Goal: Task Accomplishment & Management: Use online tool/utility

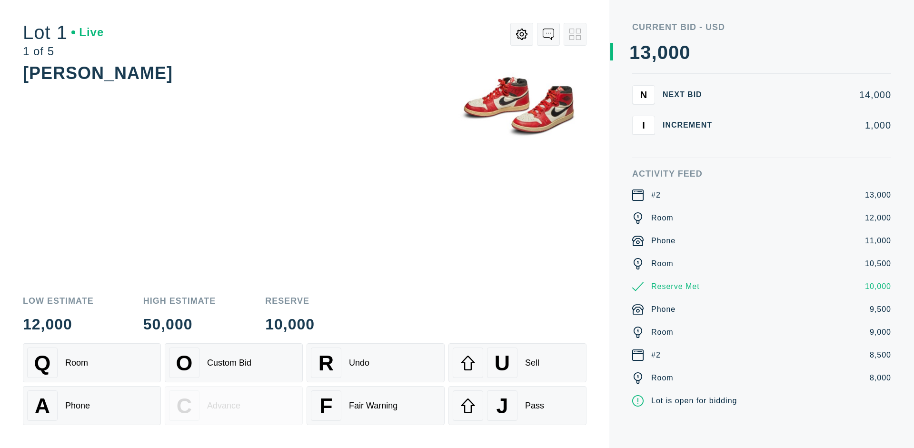
click at [92, 404] on div "A Phone" at bounding box center [91, 405] width 129 height 30
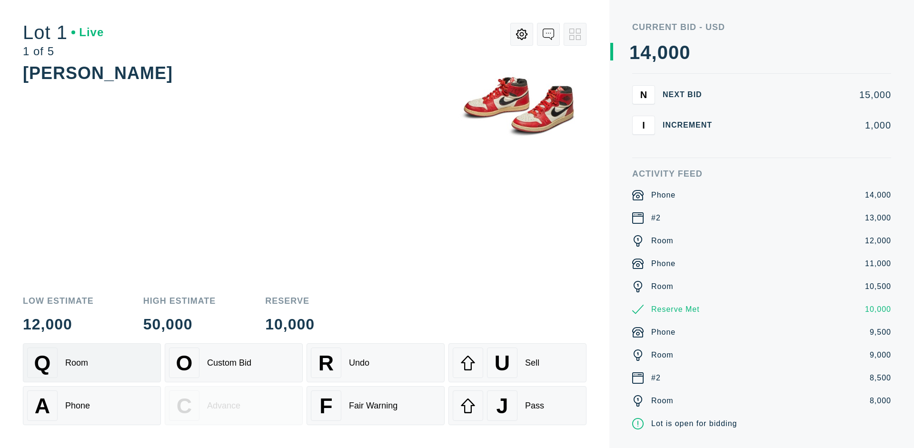
click at [92, 363] on div "Q Room" at bounding box center [91, 362] width 129 height 30
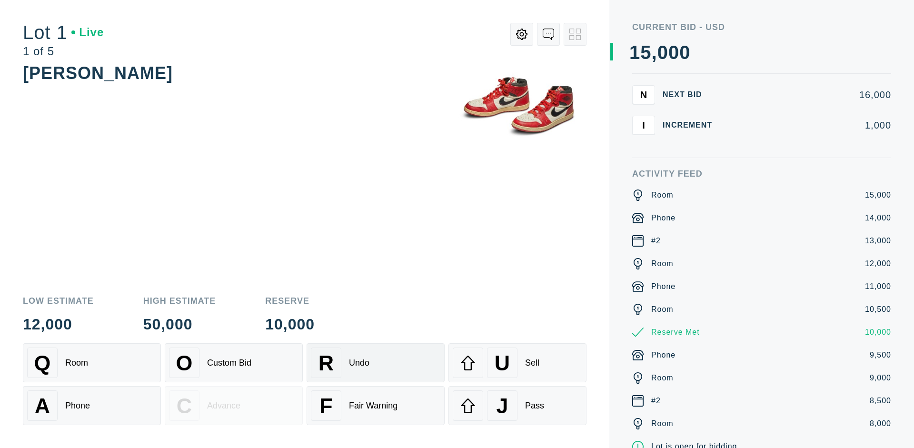
click at [375, 363] on div "R Undo" at bounding box center [375, 362] width 129 height 30
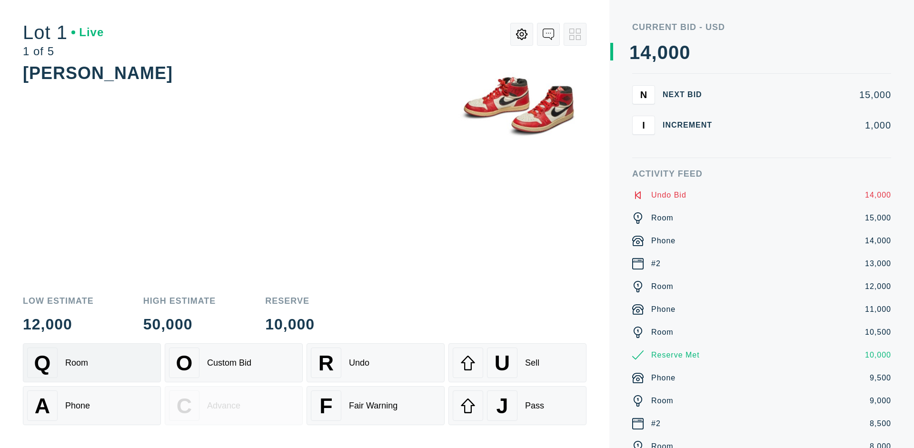
click at [92, 363] on div "Q Room" at bounding box center [91, 362] width 129 height 30
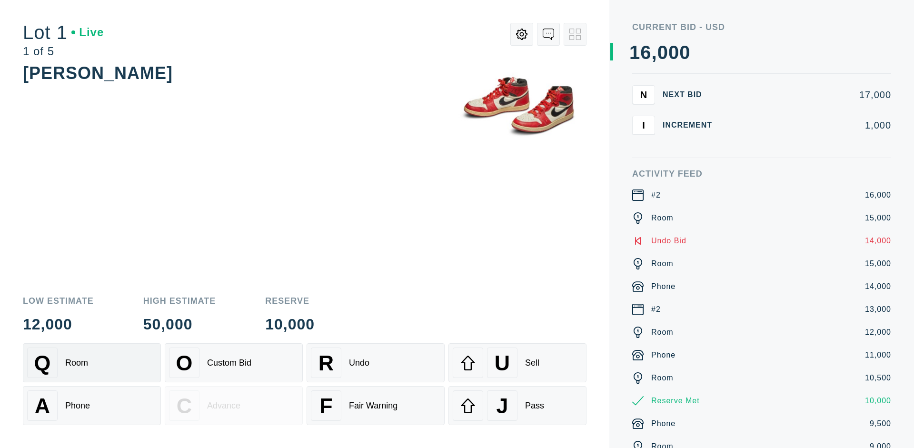
click at [92, 405] on div "A Phone" at bounding box center [91, 405] width 129 height 30
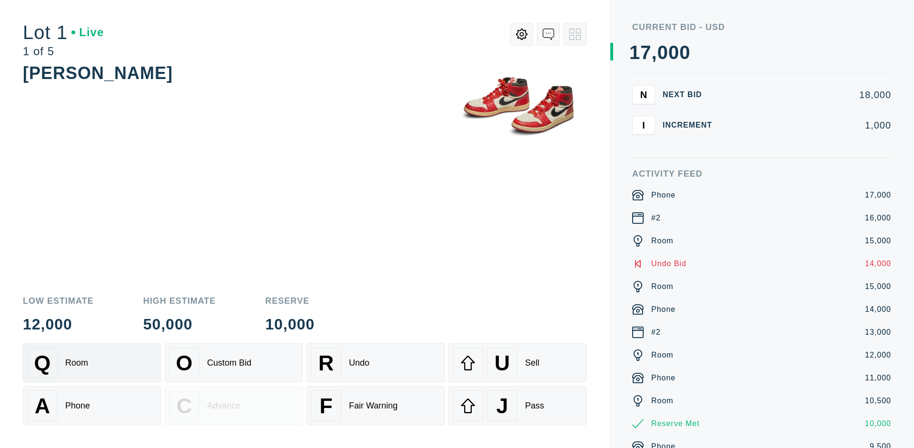
click at [92, 363] on div "Q Room" at bounding box center [91, 362] width 129 height 30
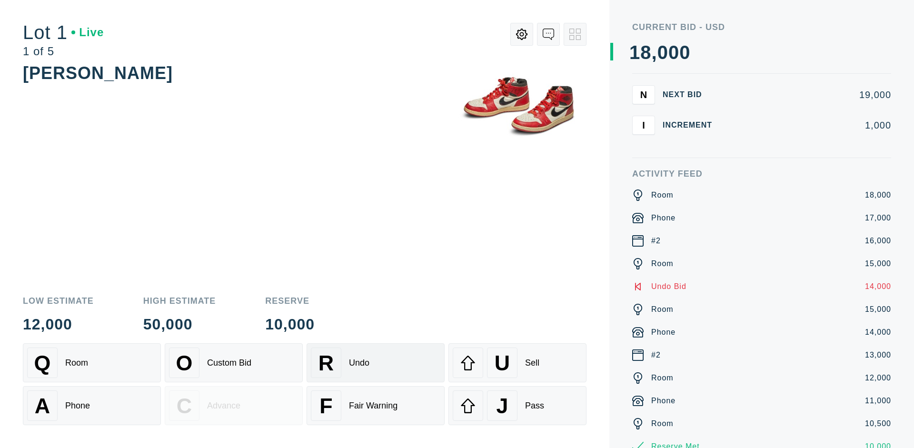
click at [375, 363] on div "R Undo" at bounding box center [375, 362] width 129 height 30
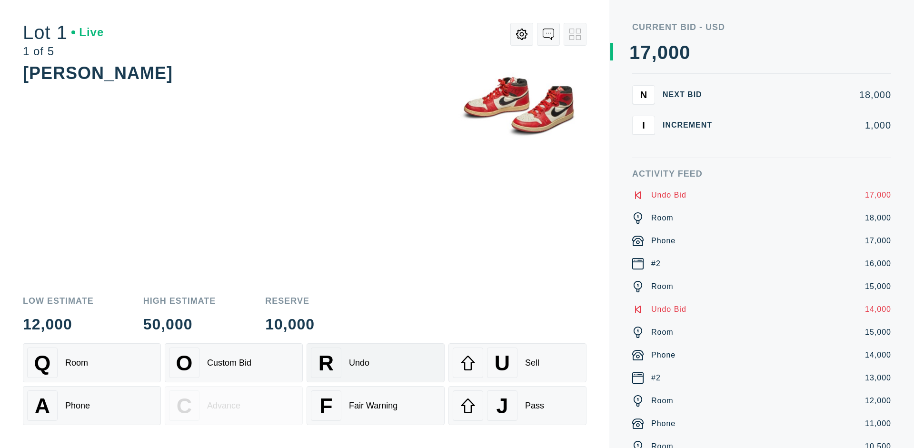
click at [517, 363] on div "U Sell" at bounding box center [517, 362] width 129 height 30
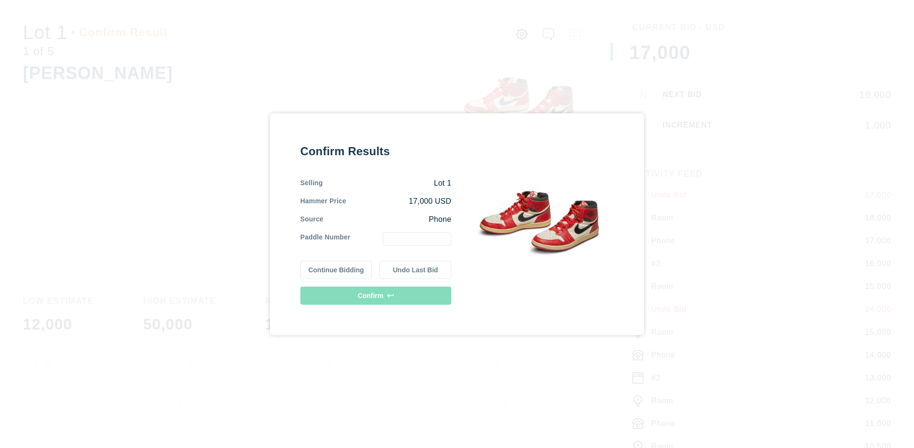
click at [336, 269] on button "Continue Bidding" at bounding box center [336, 270] width 72 height 18
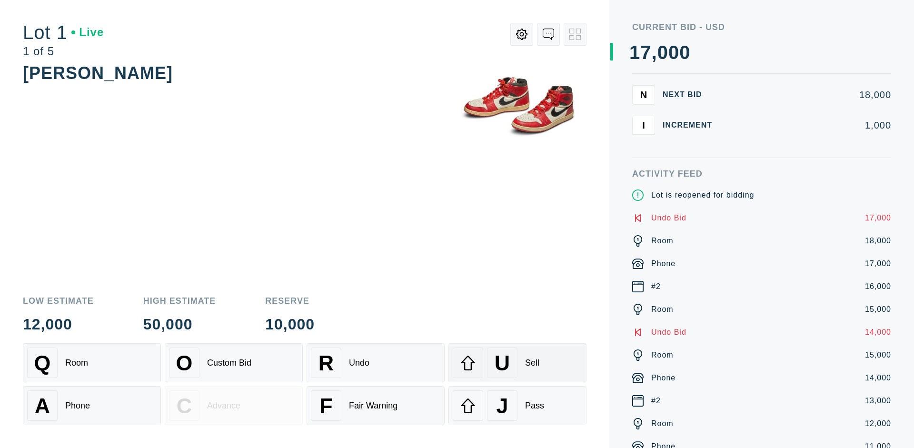
click at [517, 363] on div "U Sell" at bounding box center [517, 362] width 129 height 30
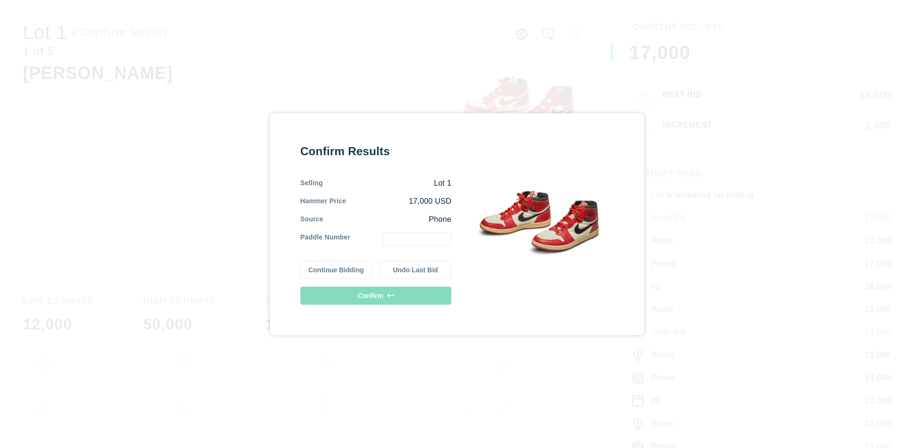
click at [415, 269] on button "Undo Last Bid" at bounding box center [415, 270] width 72 height 18
click at [336, 268] on button "Continue Bidding" at bounding box center [336, 268] width 72 height 18
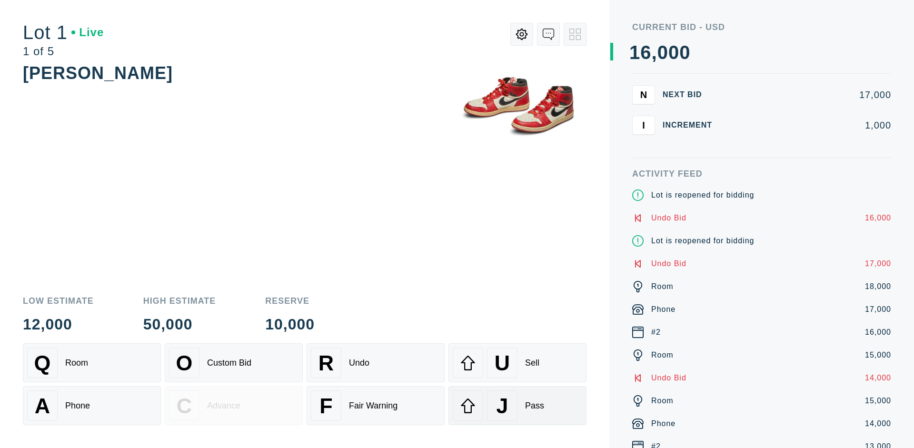
click at [517, 405] on div "J Pass" at bounding box center [517, 405] width 129 height 30
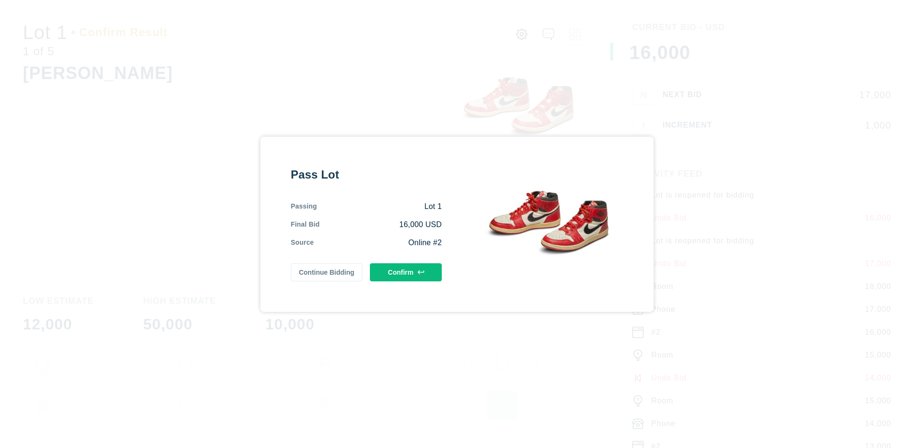
click at [406, 270] on button "Confirm" at bounding box center [406, 272] width 72 height 18
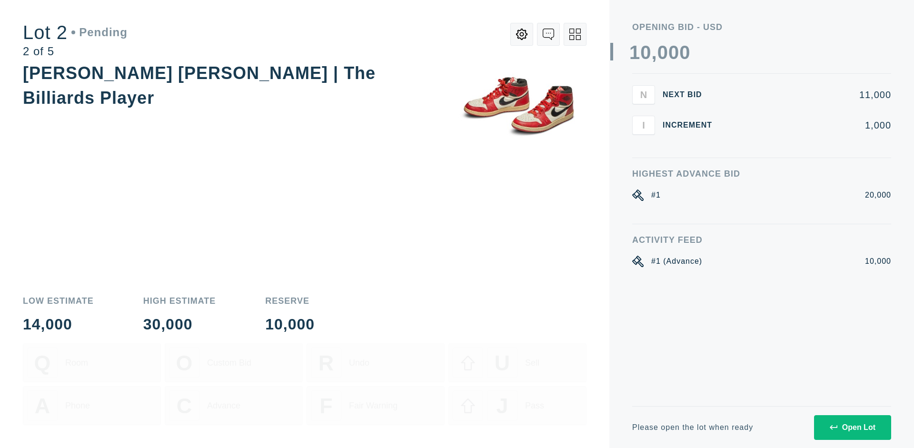
click at [852, 427] on div "Open Lot" at bounding box center [852, 427] width 46 height 9
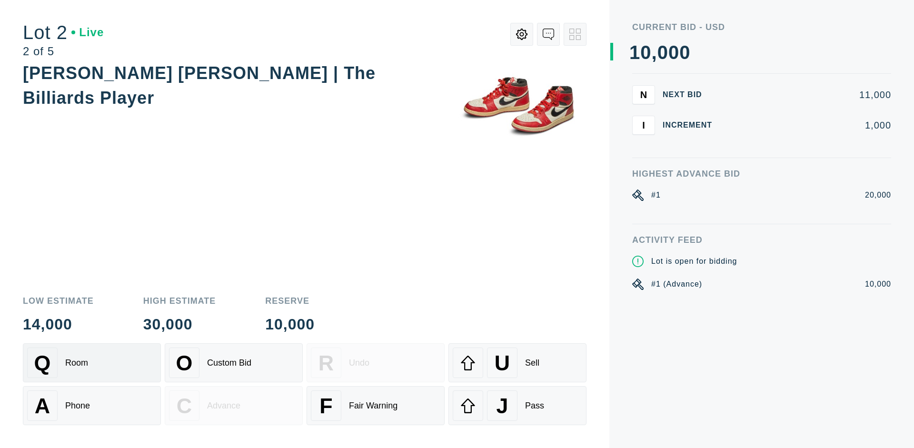
click at [92, 363] on div "Q Room" at bounding box center [91, 362] width 129 height 30
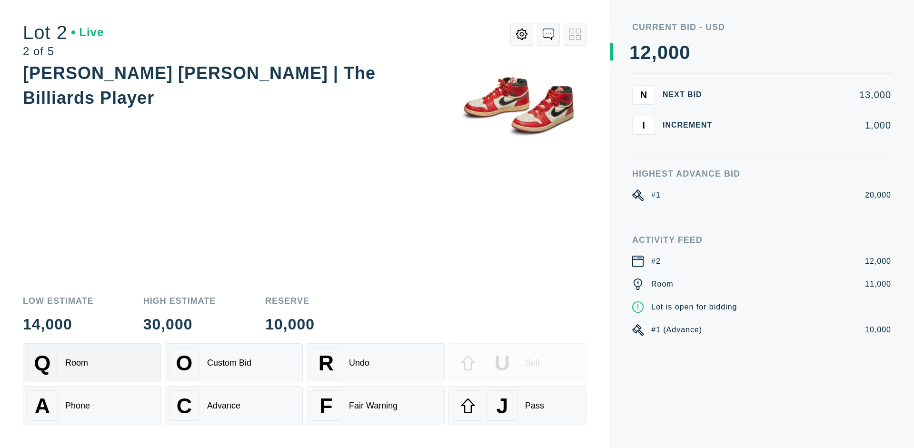
click at [234, 405] on div "Advance" at bounding box center [223, 406] width 33 height 10
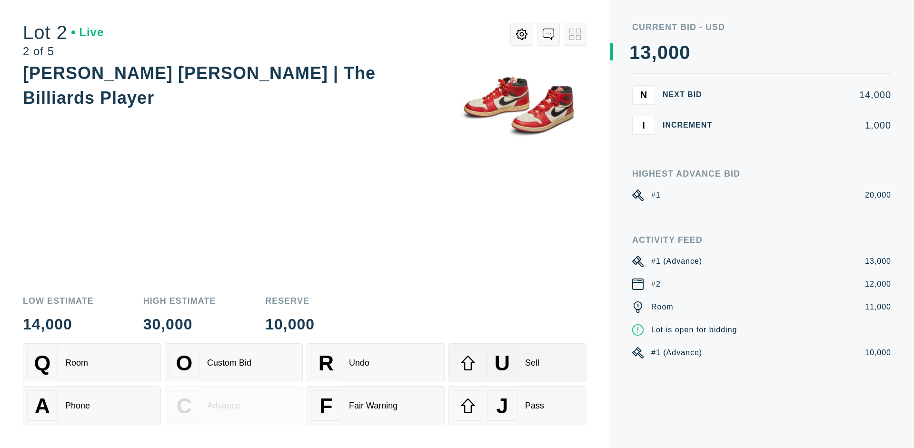
click at [517, 363] on div "U Sell" at bounding box center [517, 362] width 129 height 30
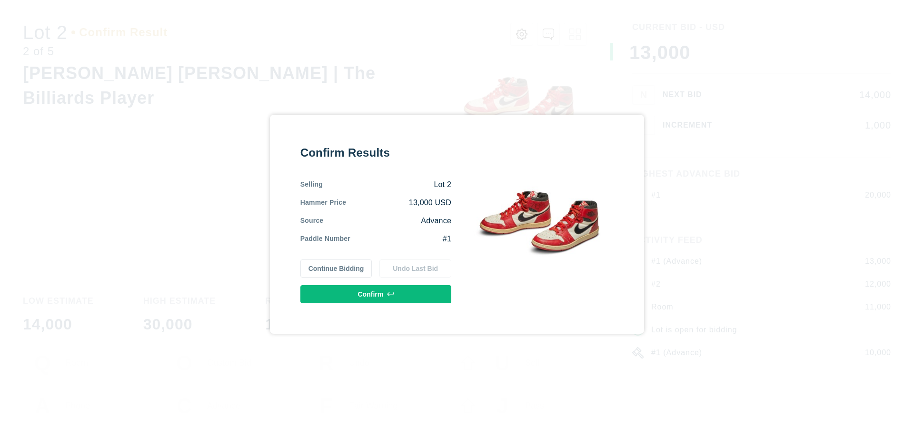
click at [376, 294] on button "Confirm" at bounding box center [375, 294] width 151 height 18
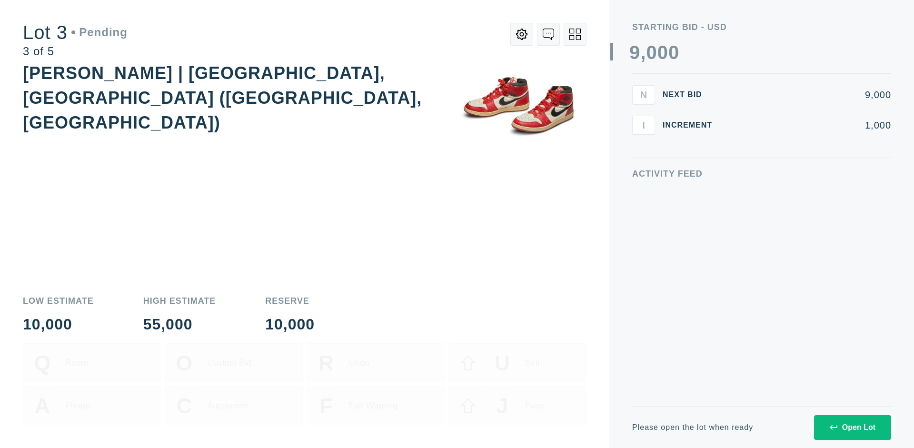
click at [852, 427] on div "Open Lot" at bounding box center [852, 427] width 46 height 9
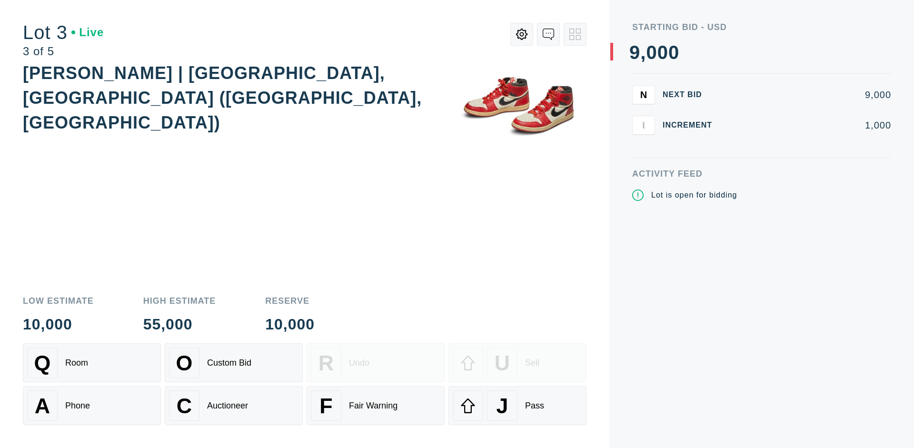
click at [517, 405] on div "J Pass" at bounding box center [517, 405] width 129 height 30
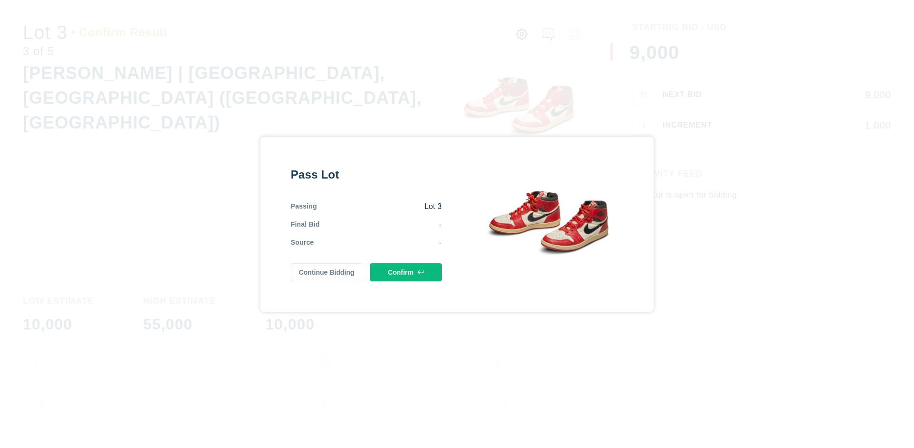
click at [406, 272] on button "Confirm" at bounding box center [406, 272] width 72 height 18
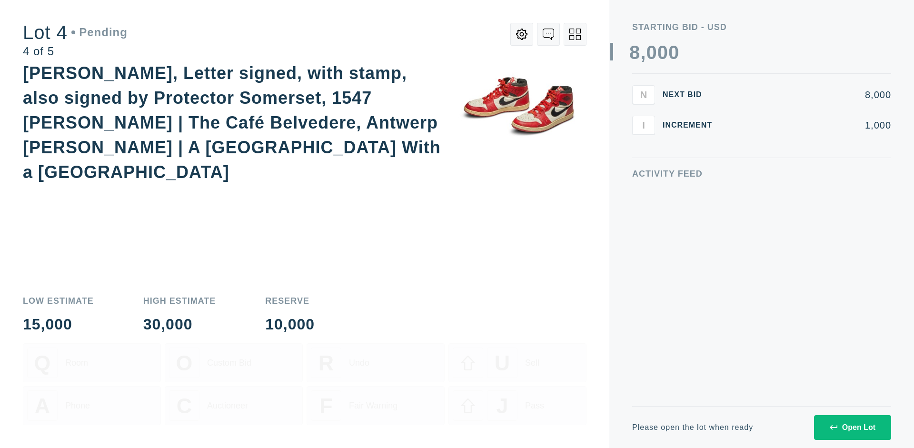
click at [852, 427] on div "Open Lot" at bounding box center [852, 427] width 46 height 9
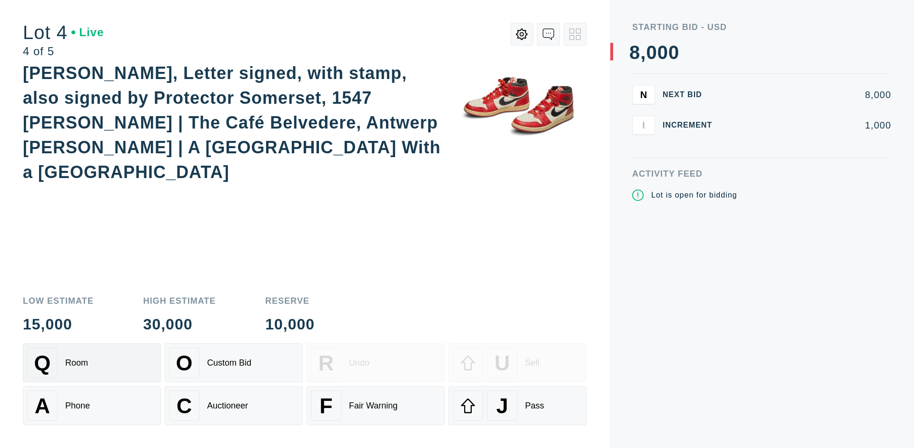
click at [92, 363] on div "Q Room" at bounding box center [91, 362] width 129 height 30
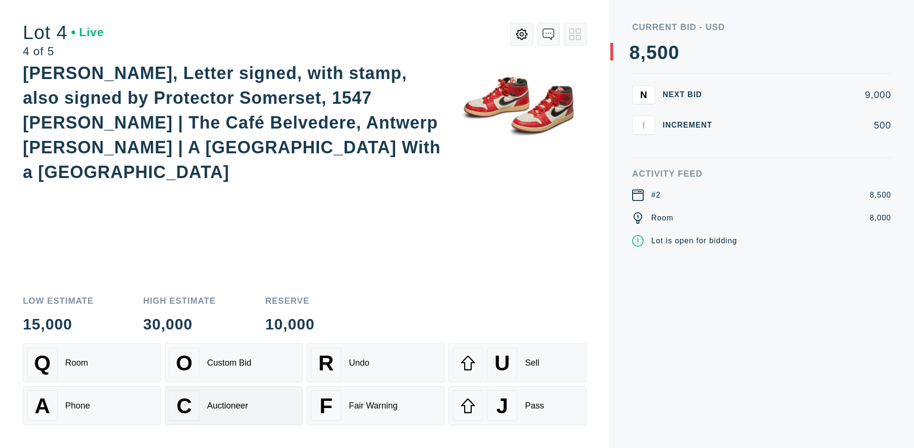
click at [234, 405] on div "Auctioneer" at bounding box center [227, 406] width 41 height 10
click at [517, 405] on div "J Pass" at bounding box center [517, 405] width 129 height 30
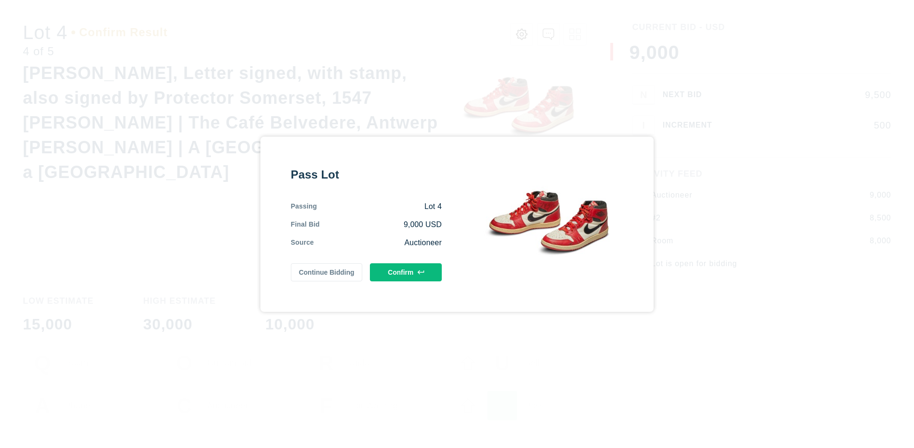
click at [406, 272] on button "Confirm" at bounding box center [406, 272] width 72 height 18
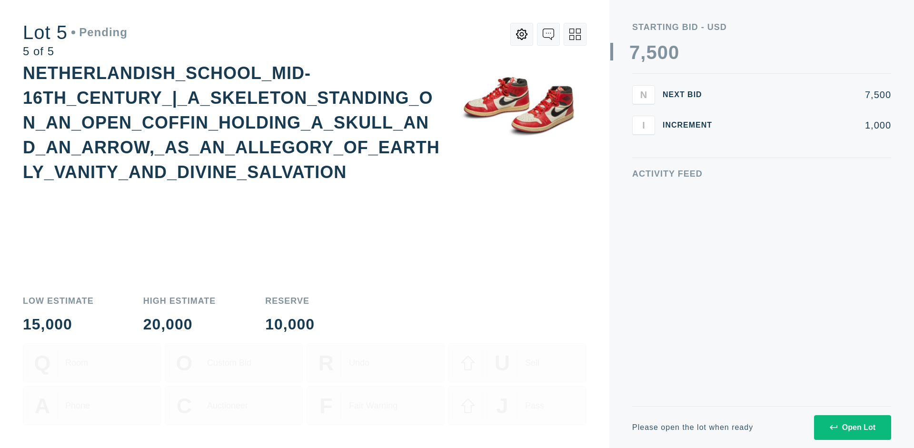
click at [852, 427] on div "Open Lot" at bounding box center [852, 427] width 46 height 9
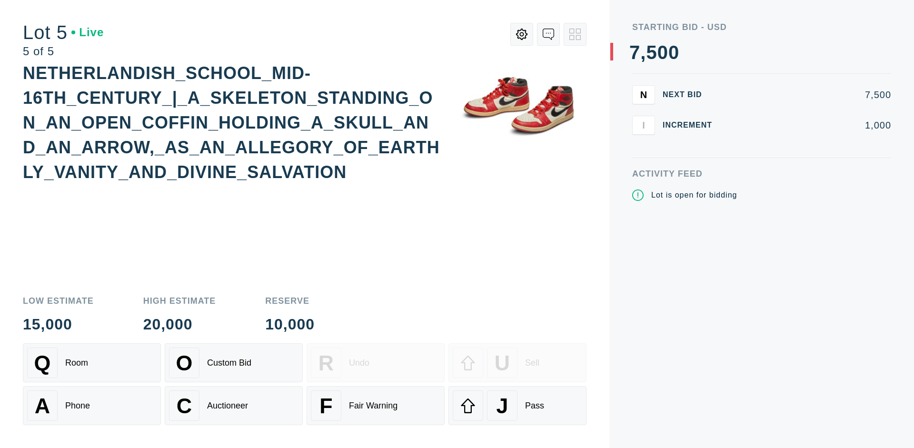
click at [92, 363] on div "Q Room" at bounding box center [91, 362] width 129 height 30
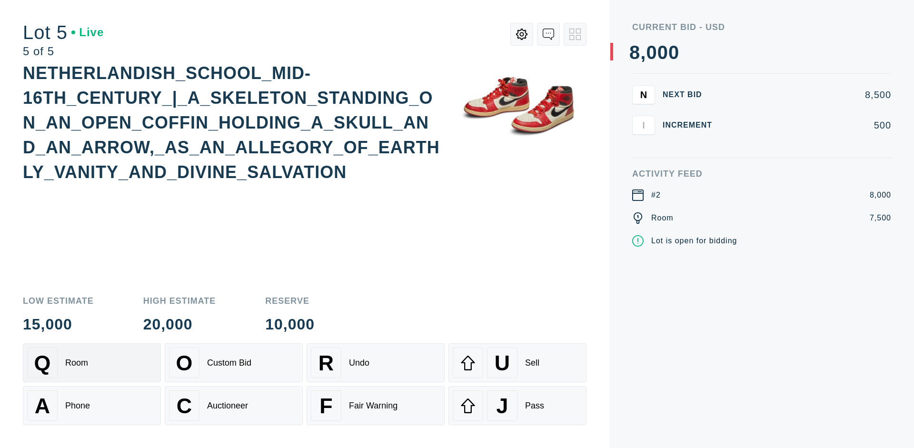
click at [92, 363] on div "Q Room" at bounding box center [91, 362] width 129 height 30
click at [517, 363] on div "U Sell" at bounding box center [517, 362] width 129 height 30
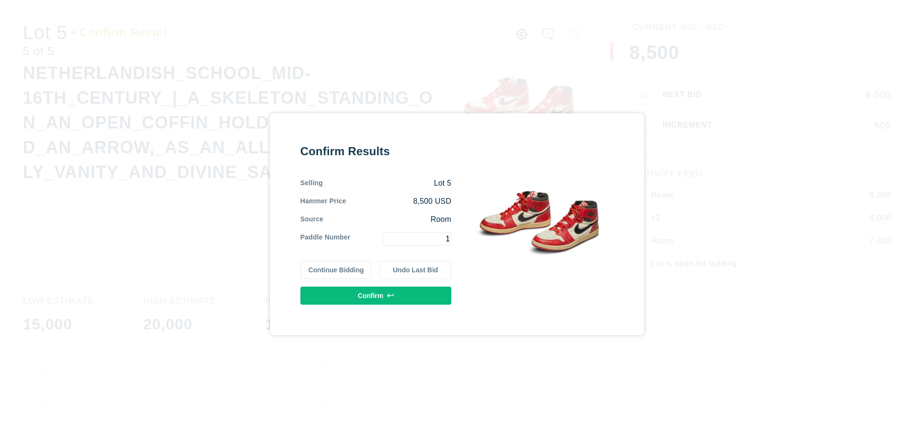
type input "1"
click at [376, 295] on button "Confirm" at bounding box center [375, 295] width 151 height 18
